Goal: Complete application form

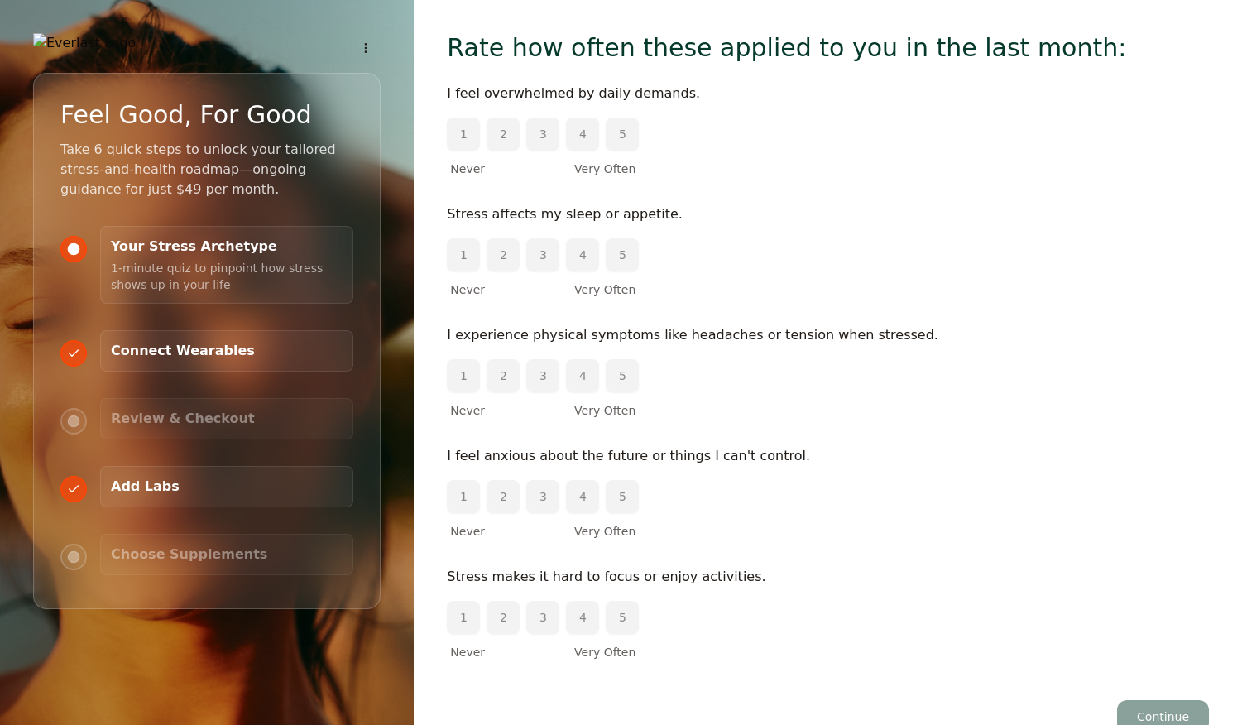
click at [545, 132] on button "3" at bounding box center [542, 134] width 33 height 33
click at [580, 261] on button "4" at bounding box center [582, 254] width 33 height 33
click at [583, 387] on button "4" at bounding box center [582, 375] width 33 height 33
click at [544, 257] on button "3" at bounding box center [542, 254] width 33 height 33
click at [619, 380] on button "5" at bounding box center [622, 375] width 33 height 33
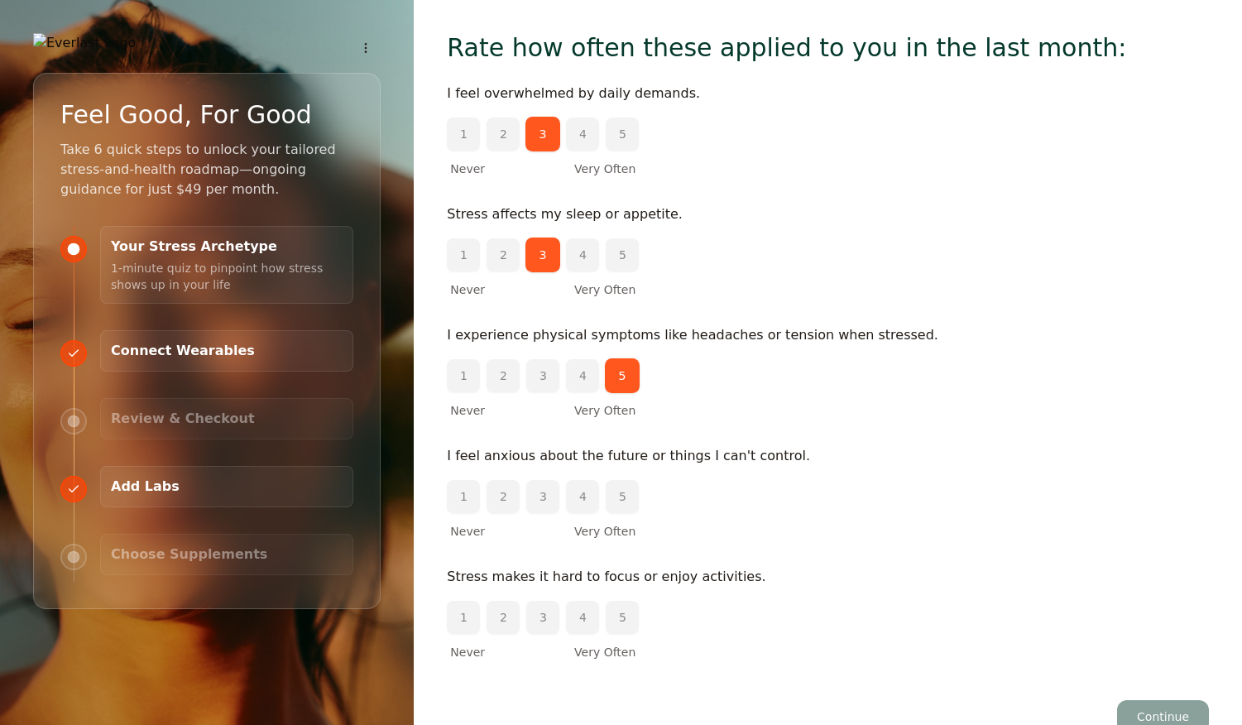
click at [580, 501] on button "4" at bounding box center [582, 496] width 33 height 33
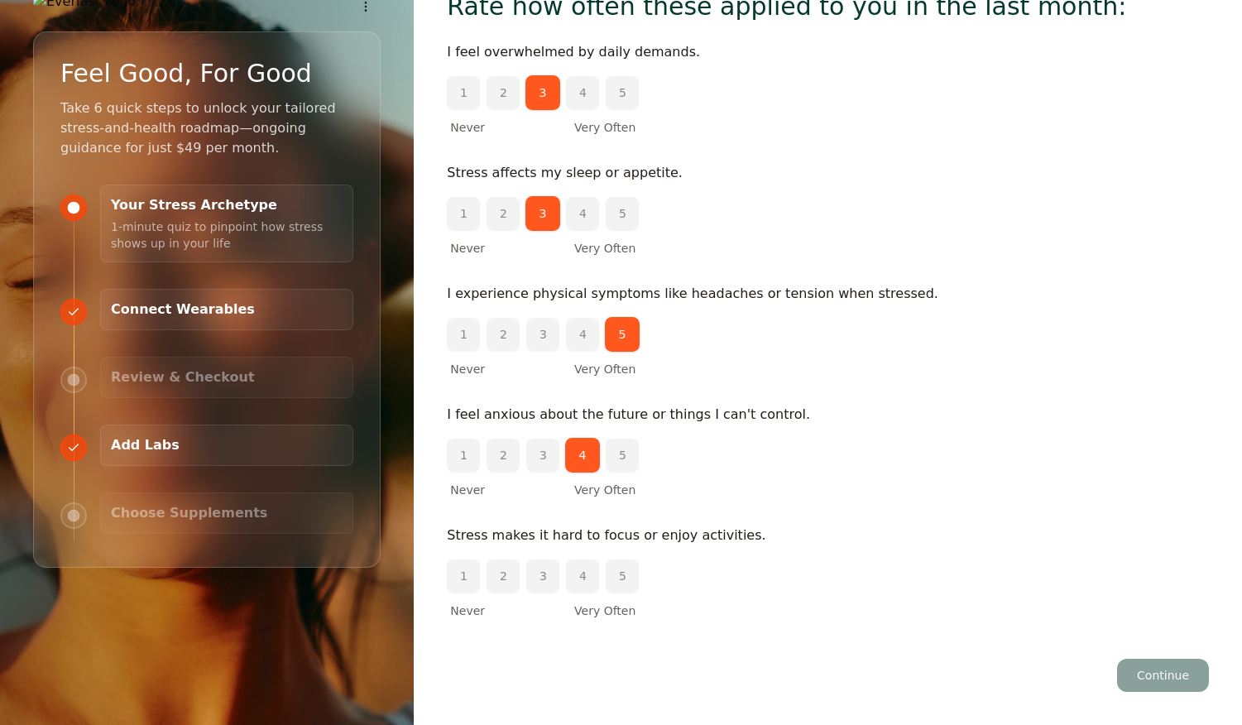
click at [576, 584] on button "4" at bounding box center [582, 575] width 33 height 33
click at [1173, 681] on button "Continue" at bounding box center [1163, 675] width 92 height 33
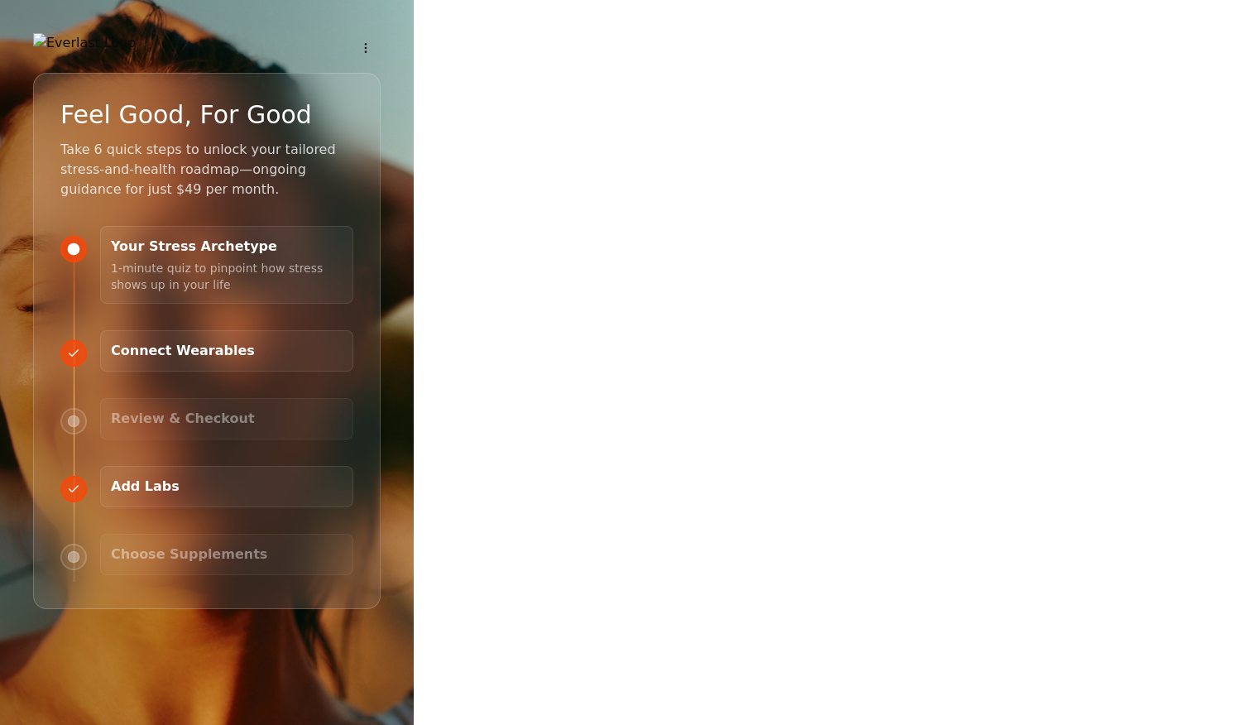
scroll to position [0, 0]
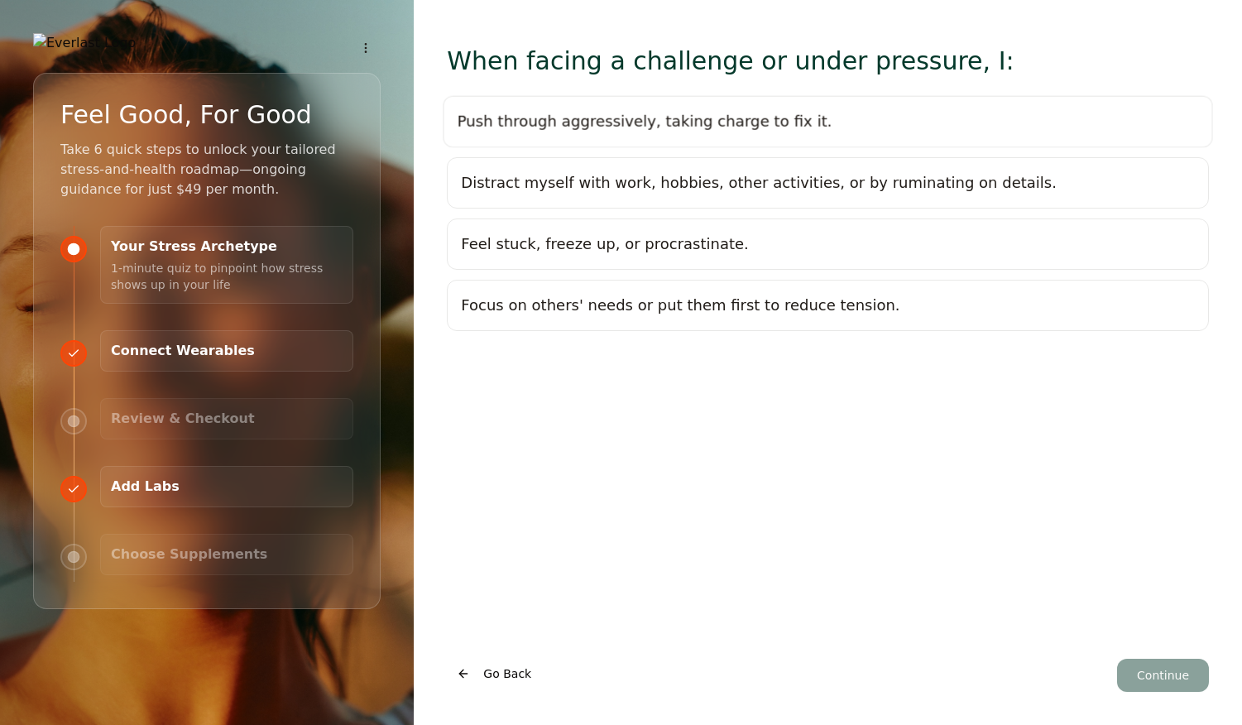
click at [594, 122] on div "Push through aggressively, taking charge to fix it." at bounding box center [645, 121] width 375 height 23
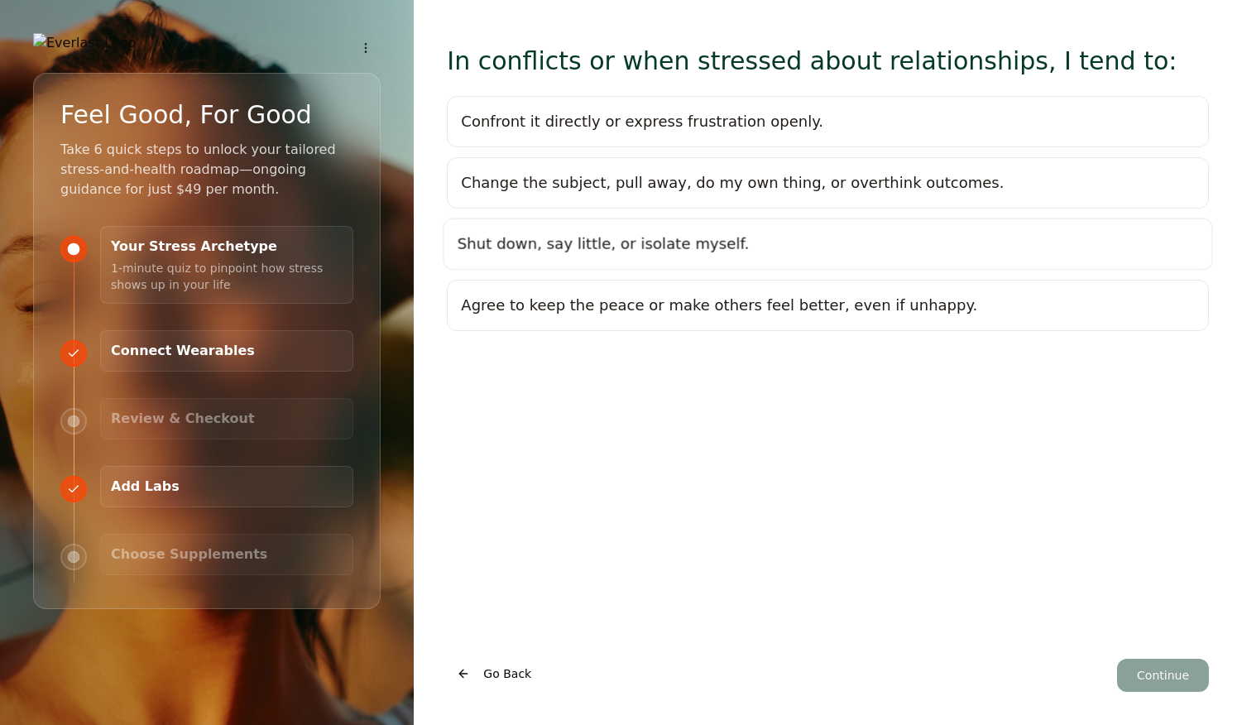
click at [703, 242] on div "Shut down, say little, or isolate myself." at bounding box center [604, 244] width 292 height 23
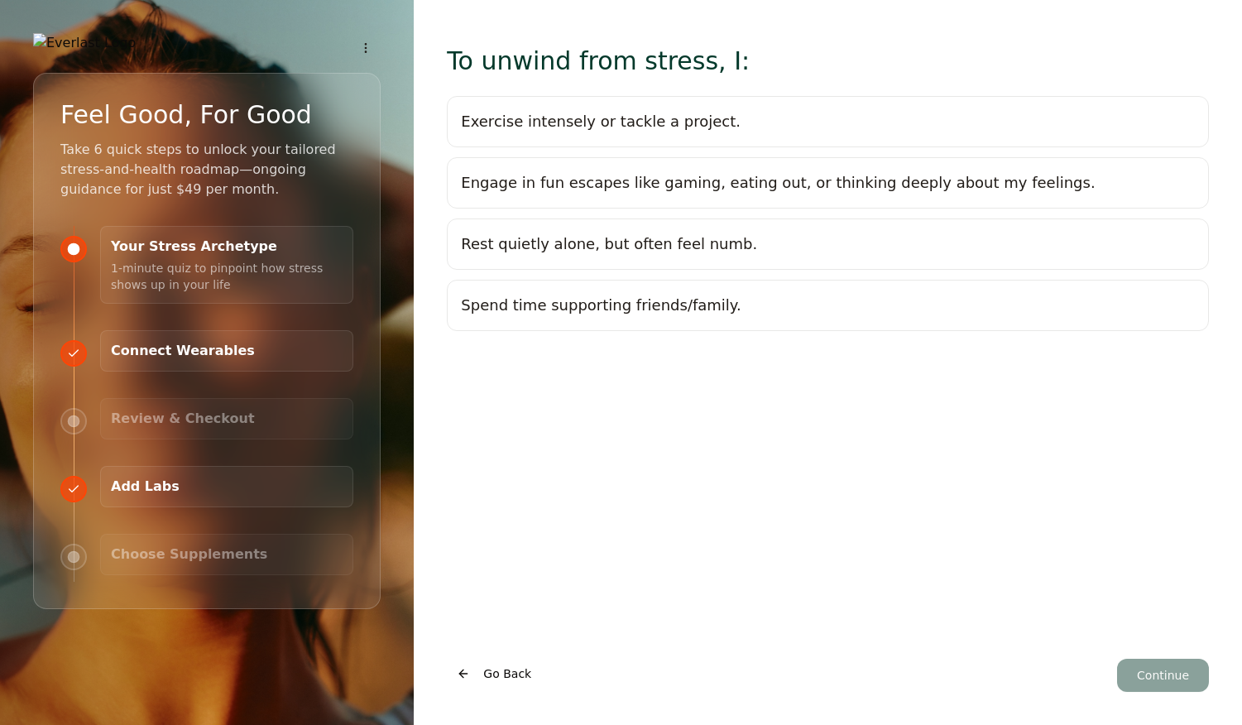
click at [635, 247] on div "Rest quietly alone, but often feel numb." at bounding box center [609, 244] width 296 height 23
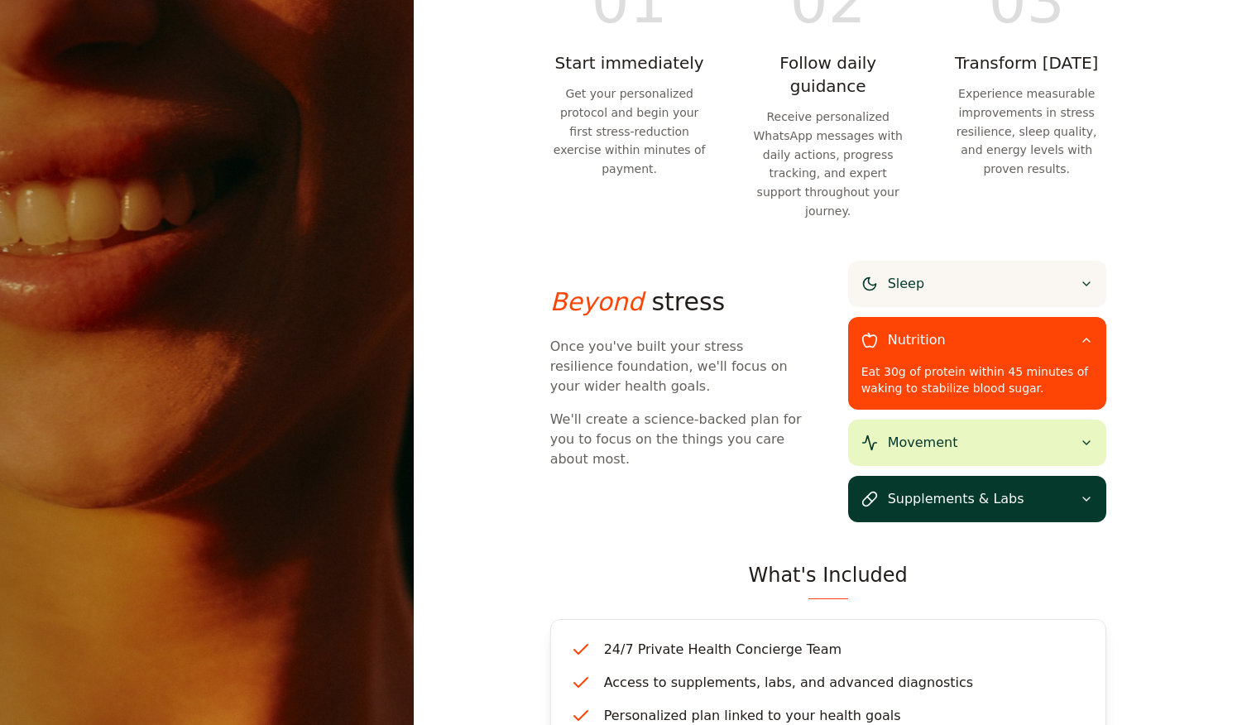
scroll to position [833, 0]
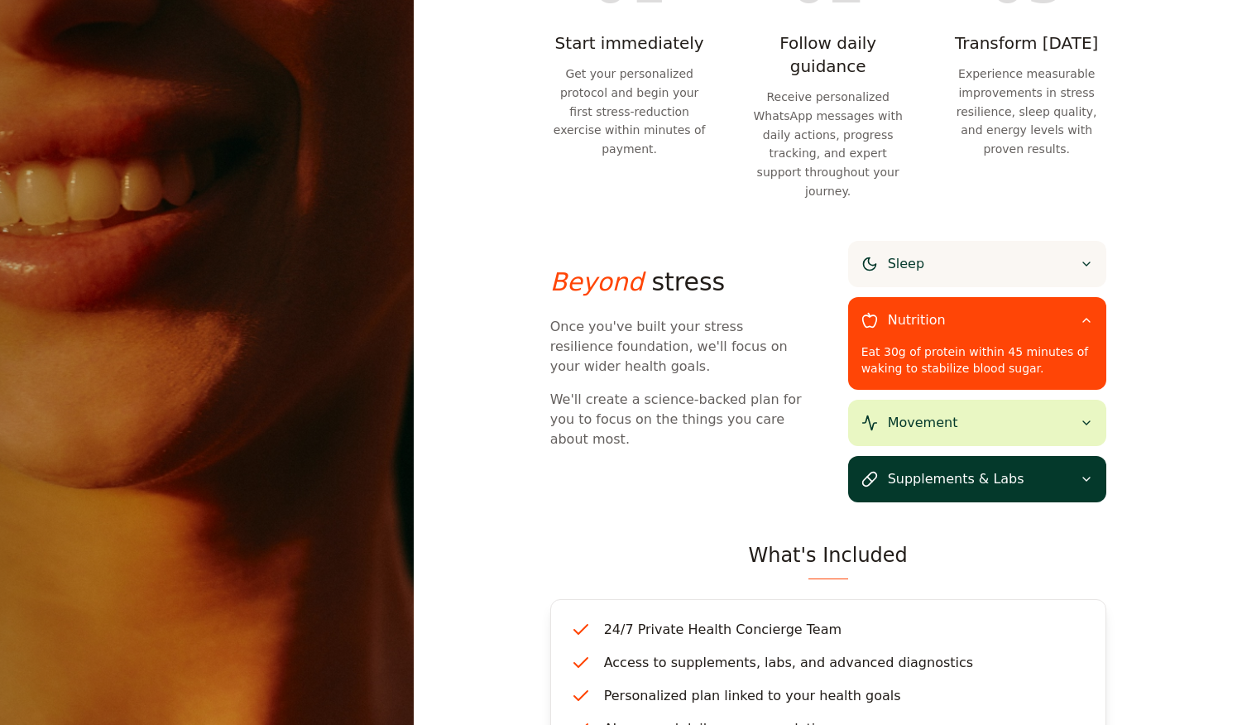
click at [1088, 297] on div "Nutrition" at bounding box center [977, 320] width 258 height 46
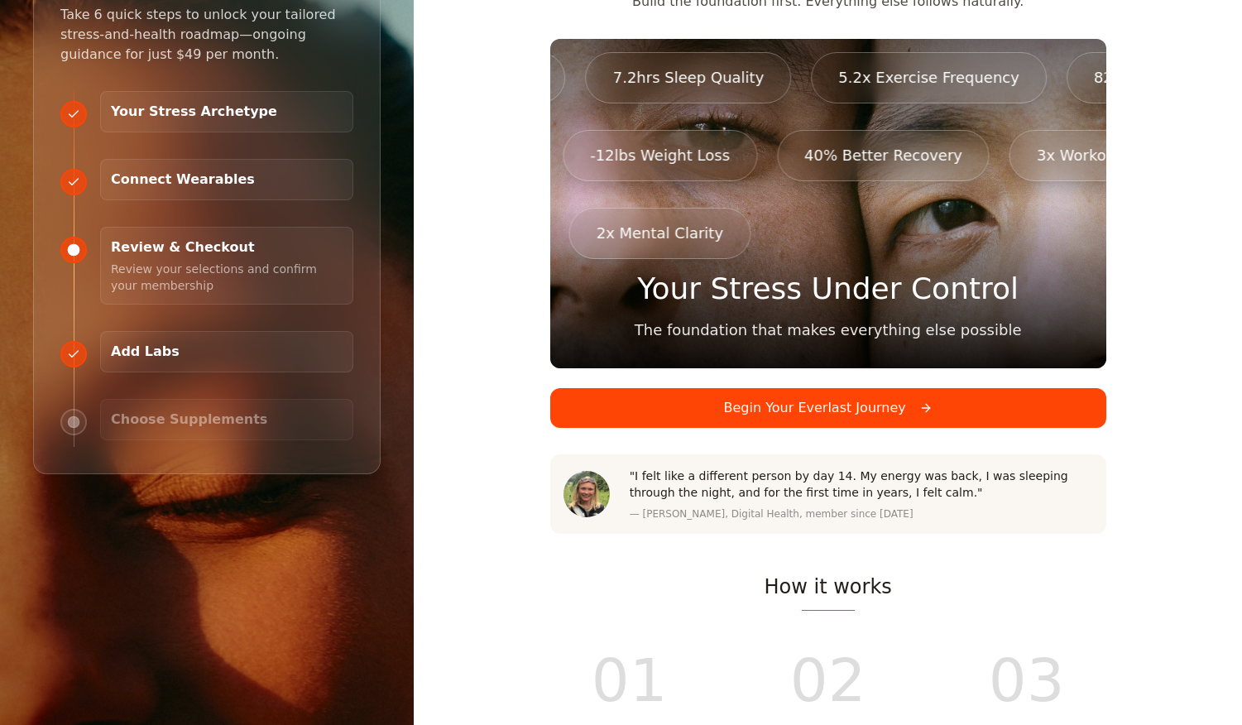
scroll to position [0, 0]
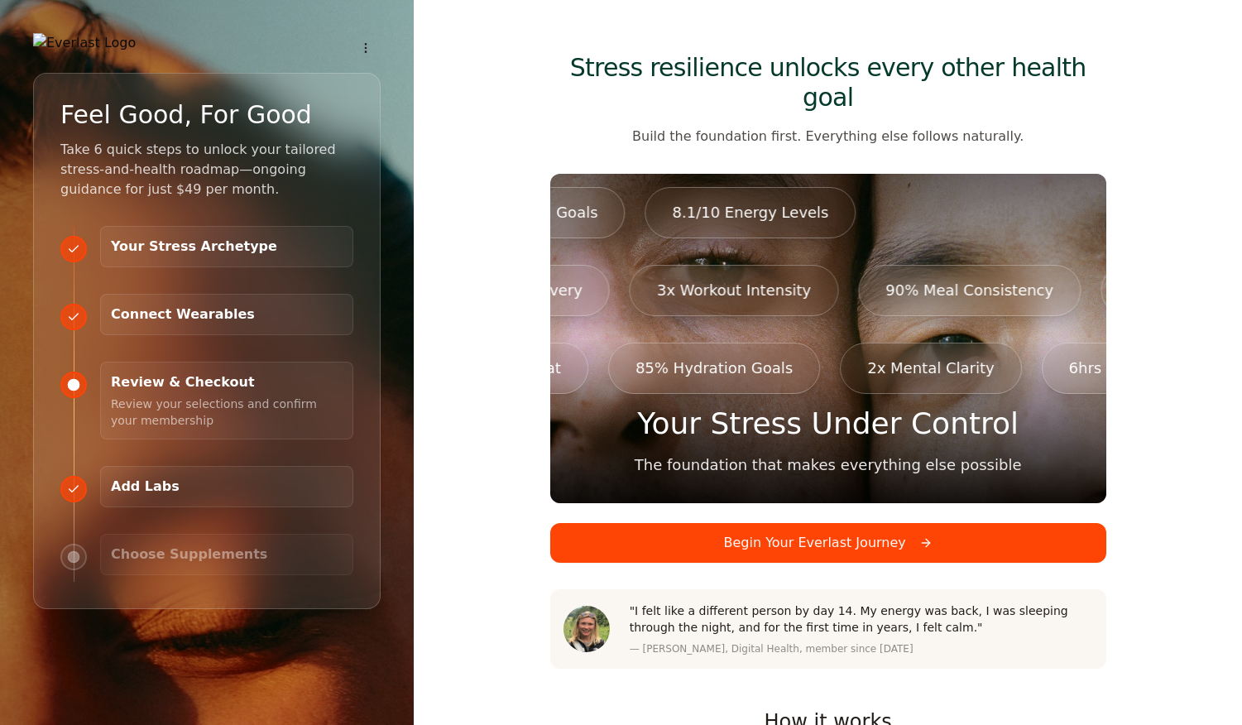
click at [696, 523] on button "Begin Your Everlast Journey" at bounding box center [828, 543] width 556 height 40
